Goal: Find specific page/section: Find specific page/section

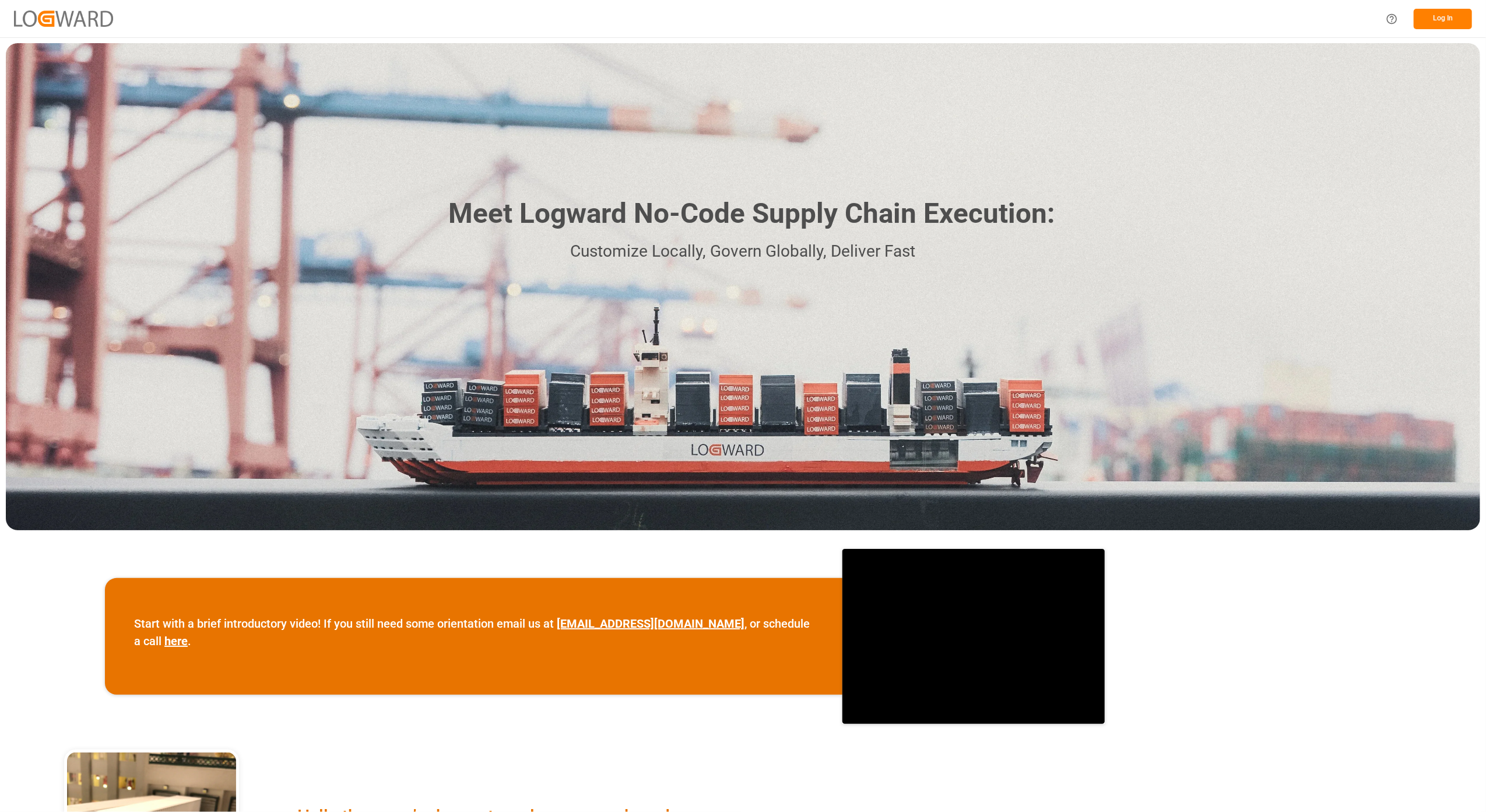
click at [1427, 9] on button "Log In" at bounding box center [1443, 19] width 58 height 21
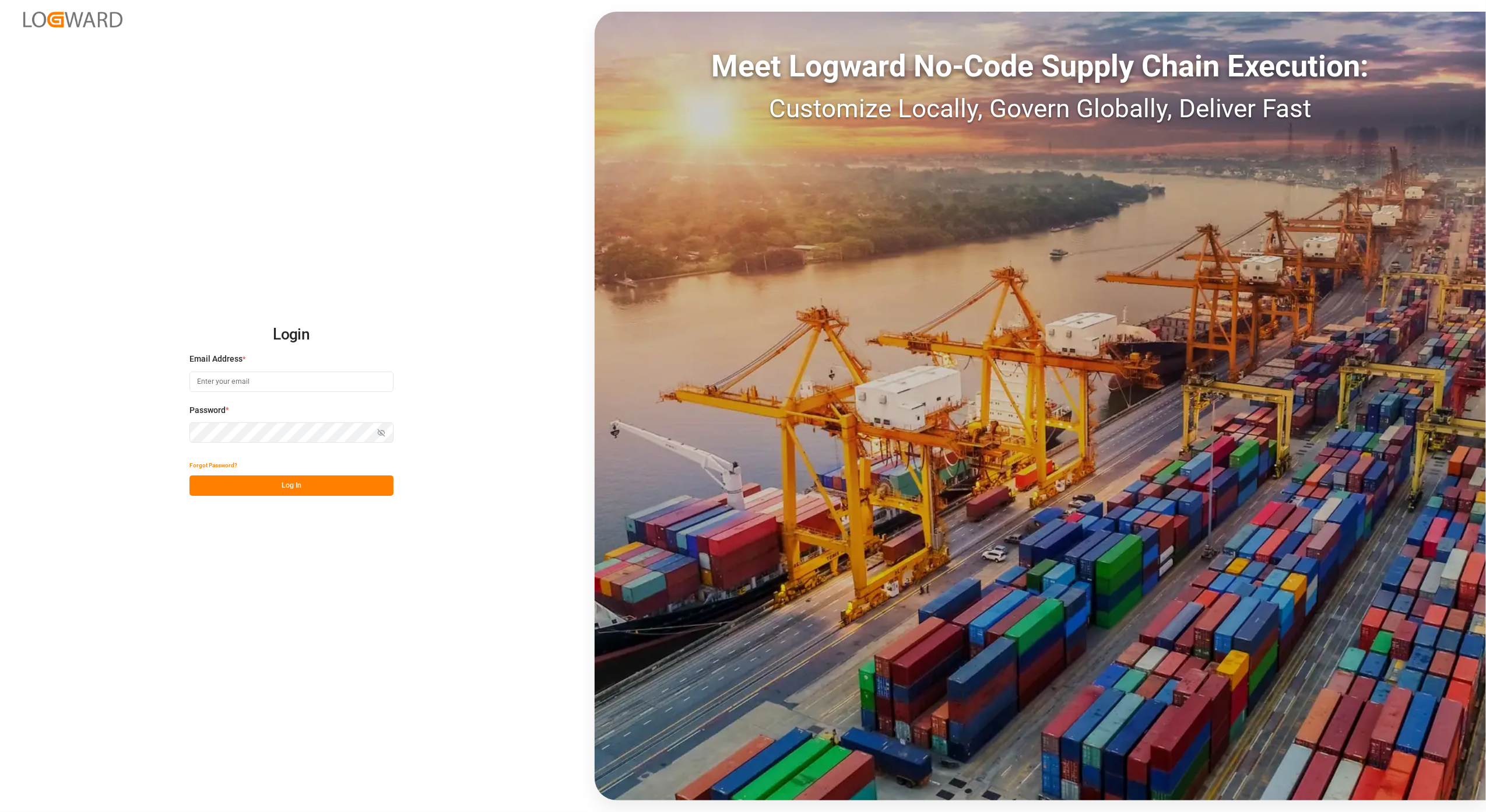
type input "[PERSON_NAME][EMAIL_ADDRESS][PERSON_NAME][DOMAIN_NAME]"
click at [292, 491] on button "Log In" at bounding box center [291, 485] width 204 height 21
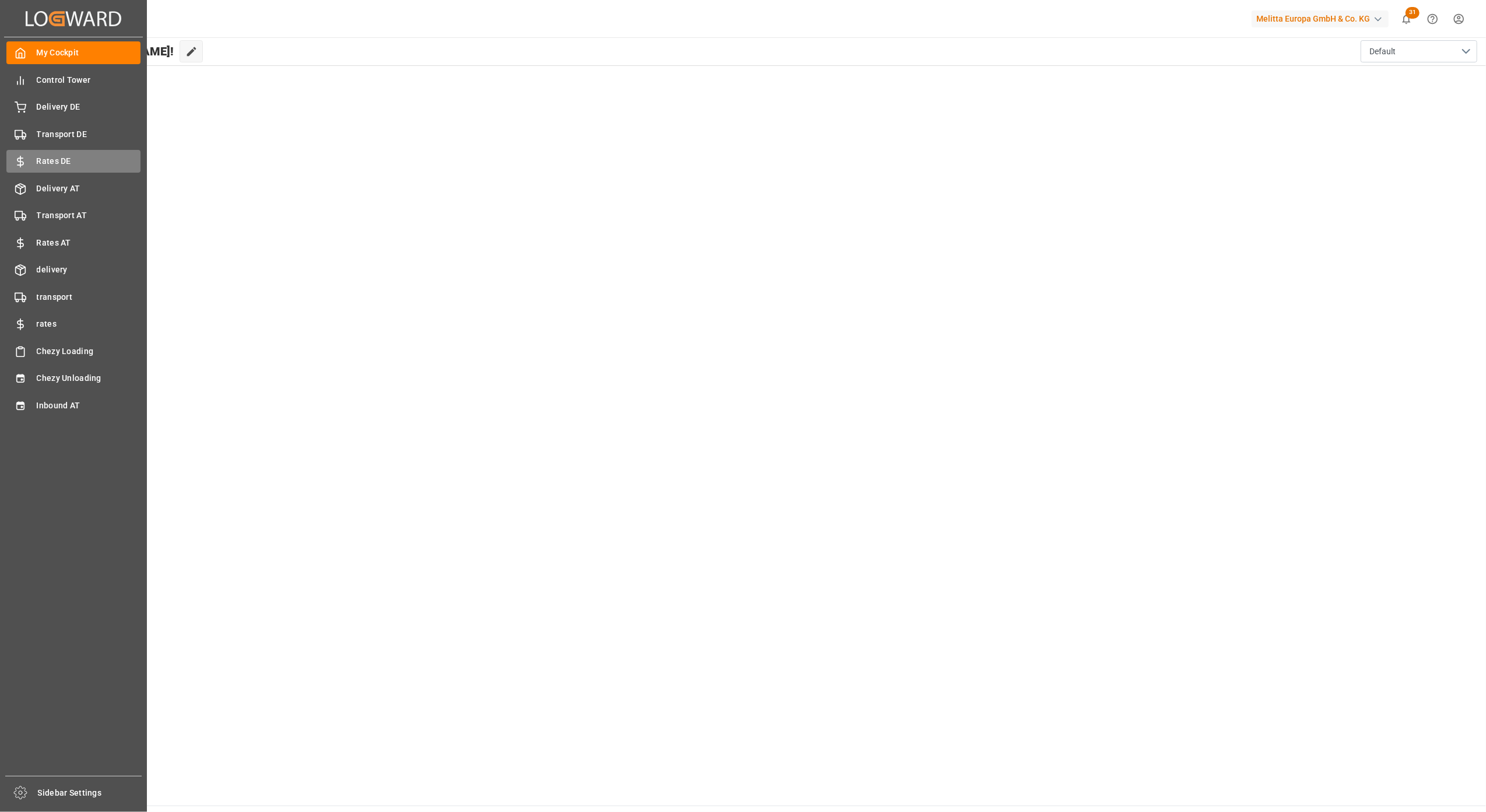
click at [56, 159] on span "Rates DE" at bounding box center [89, 161] width 104 height 12
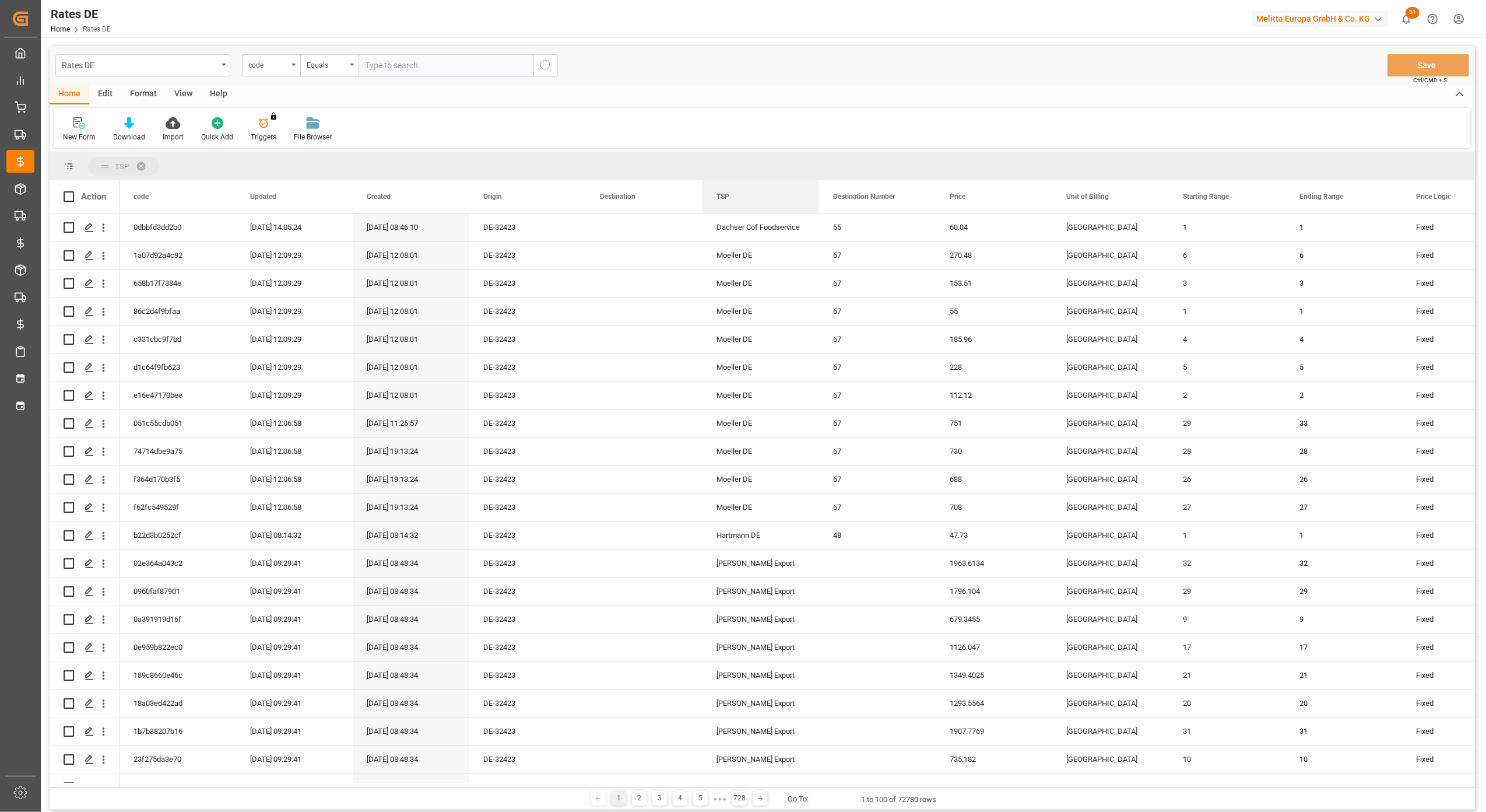
drag, startPoint x: 358, startPoint y: 180, endPoint x: 167, endPoint y: 166, distance: 191.5
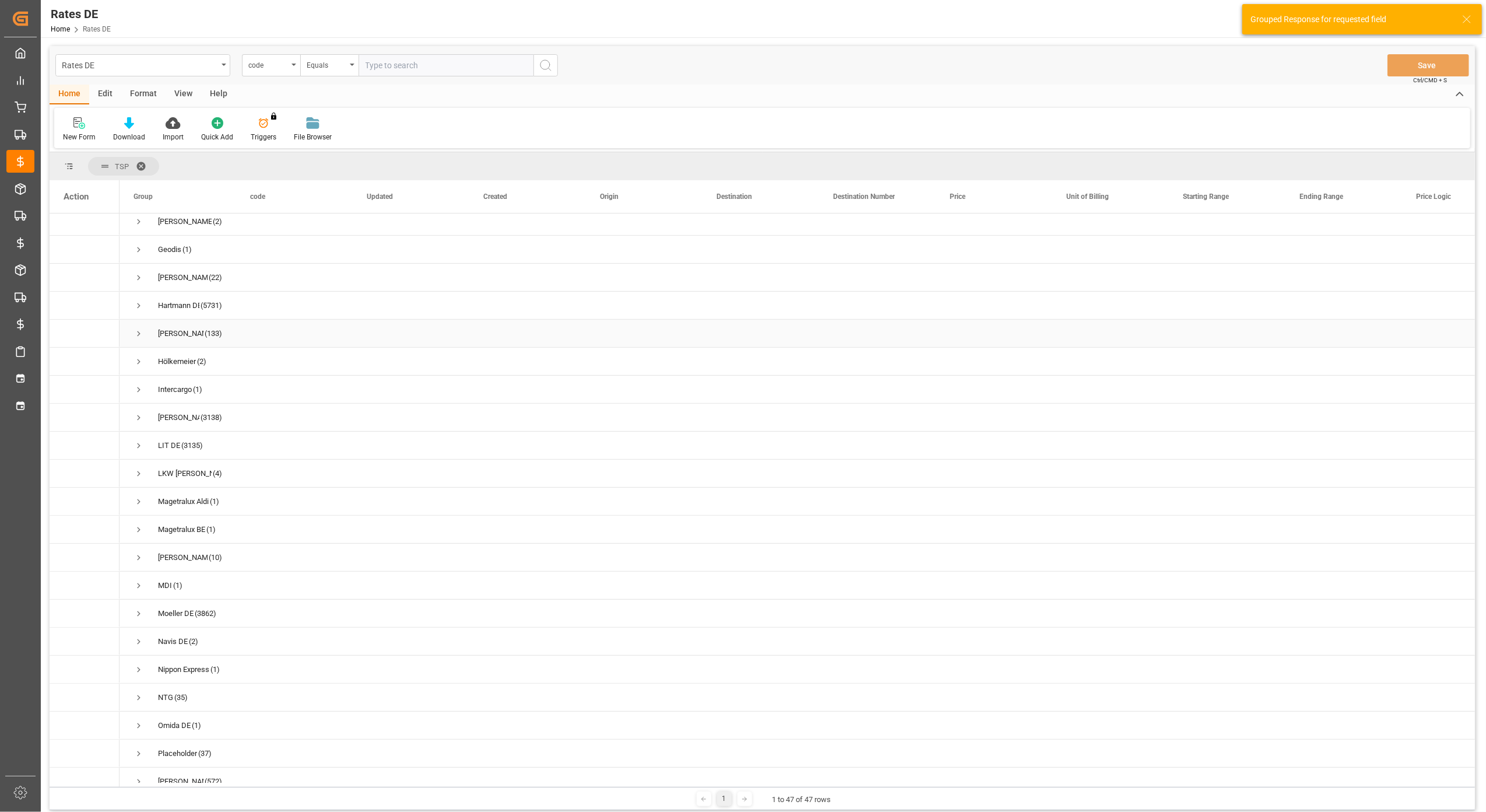
scroll to position [388, 0]
click at [138, 479] on span "Press SPACE to select this row." at bounding box center [139, 483] width 11 height 11
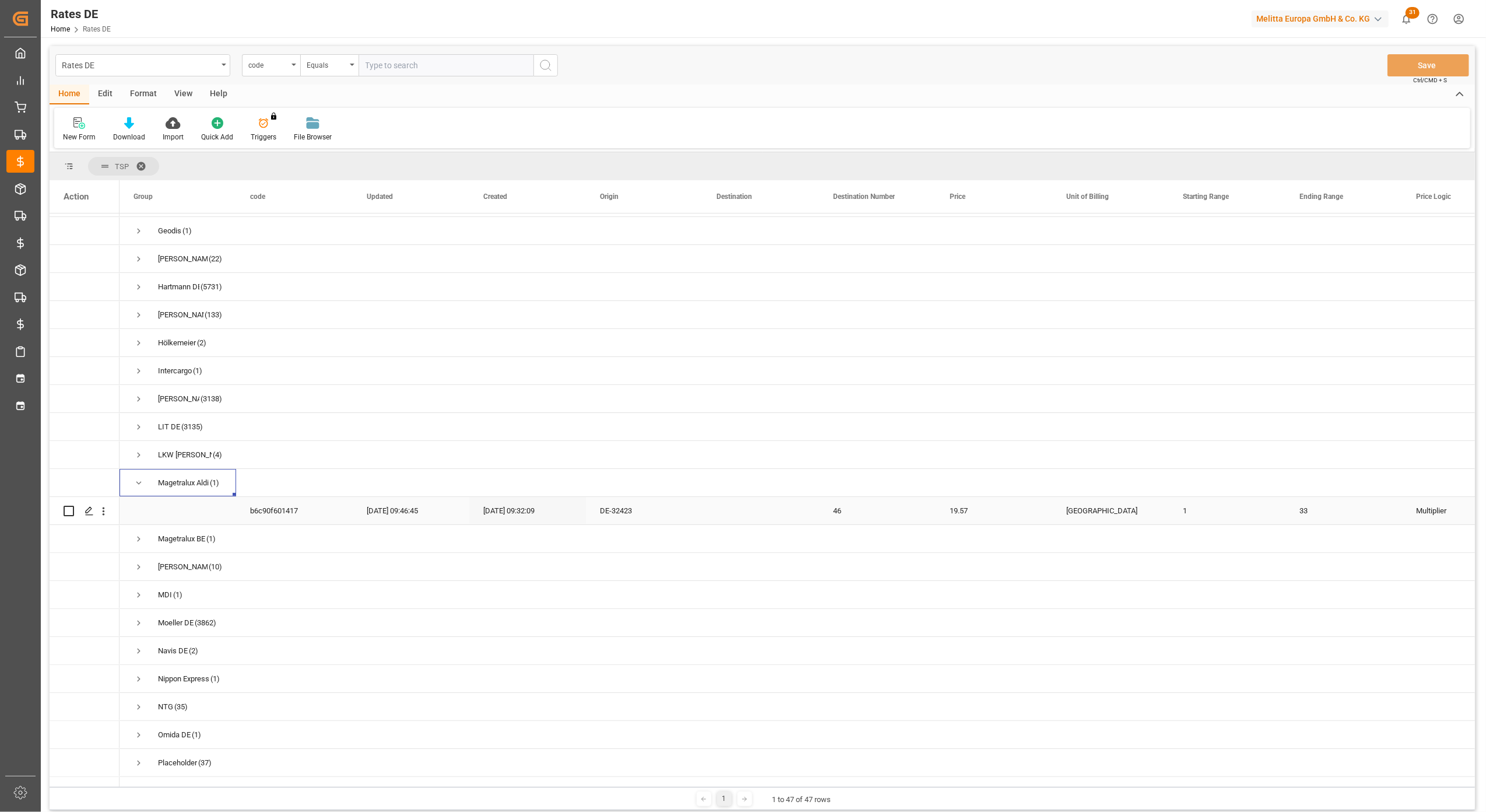
click at [71, 513] on input "Press Space to toggle row selection (unchecked)" at bounding box center [69, 510] width 11 height 11
checkbox input "true"
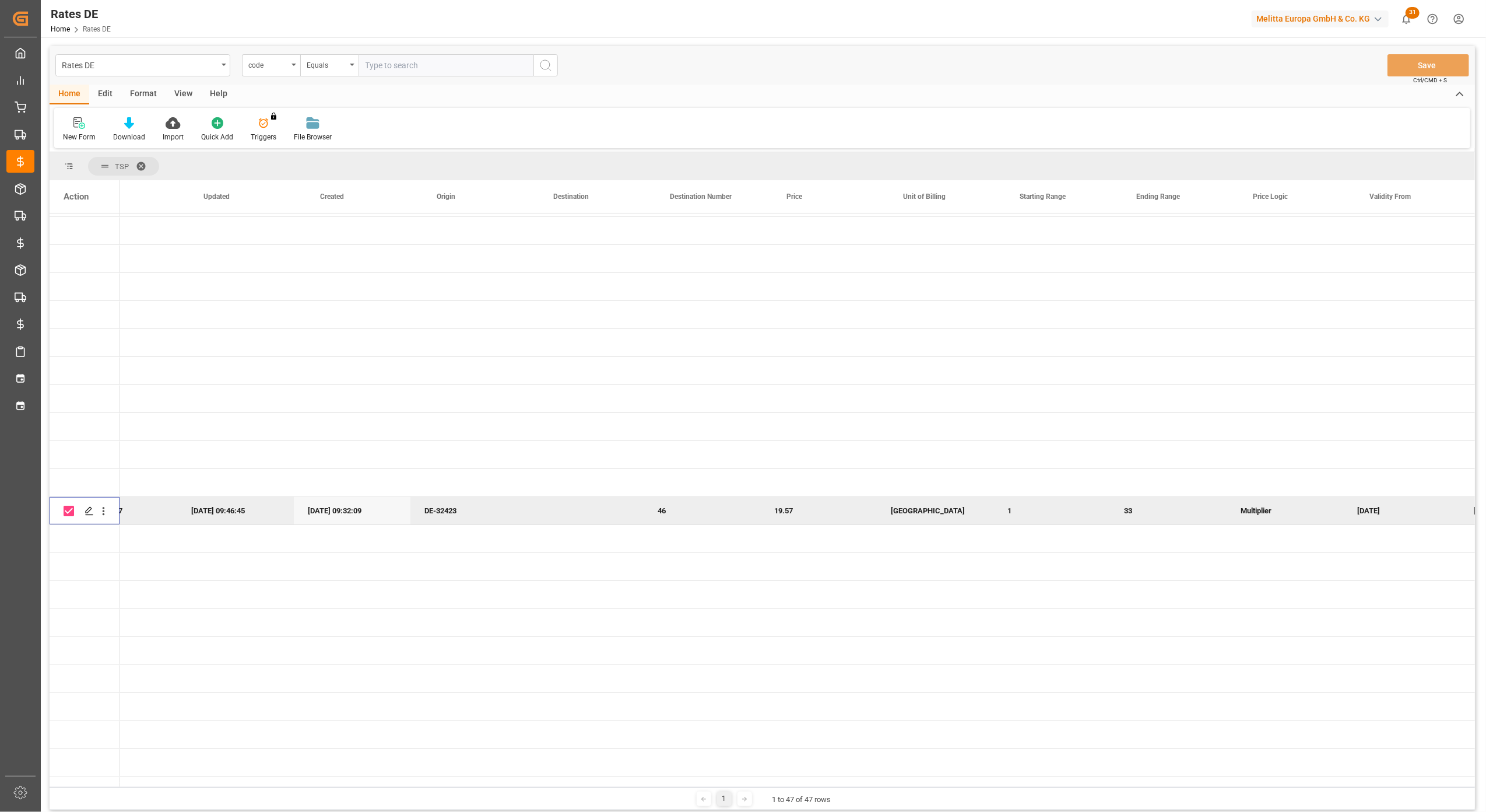
scroll to position [0, 0]
